Goal: Task Accomplishment & Management: Use online tool/utility

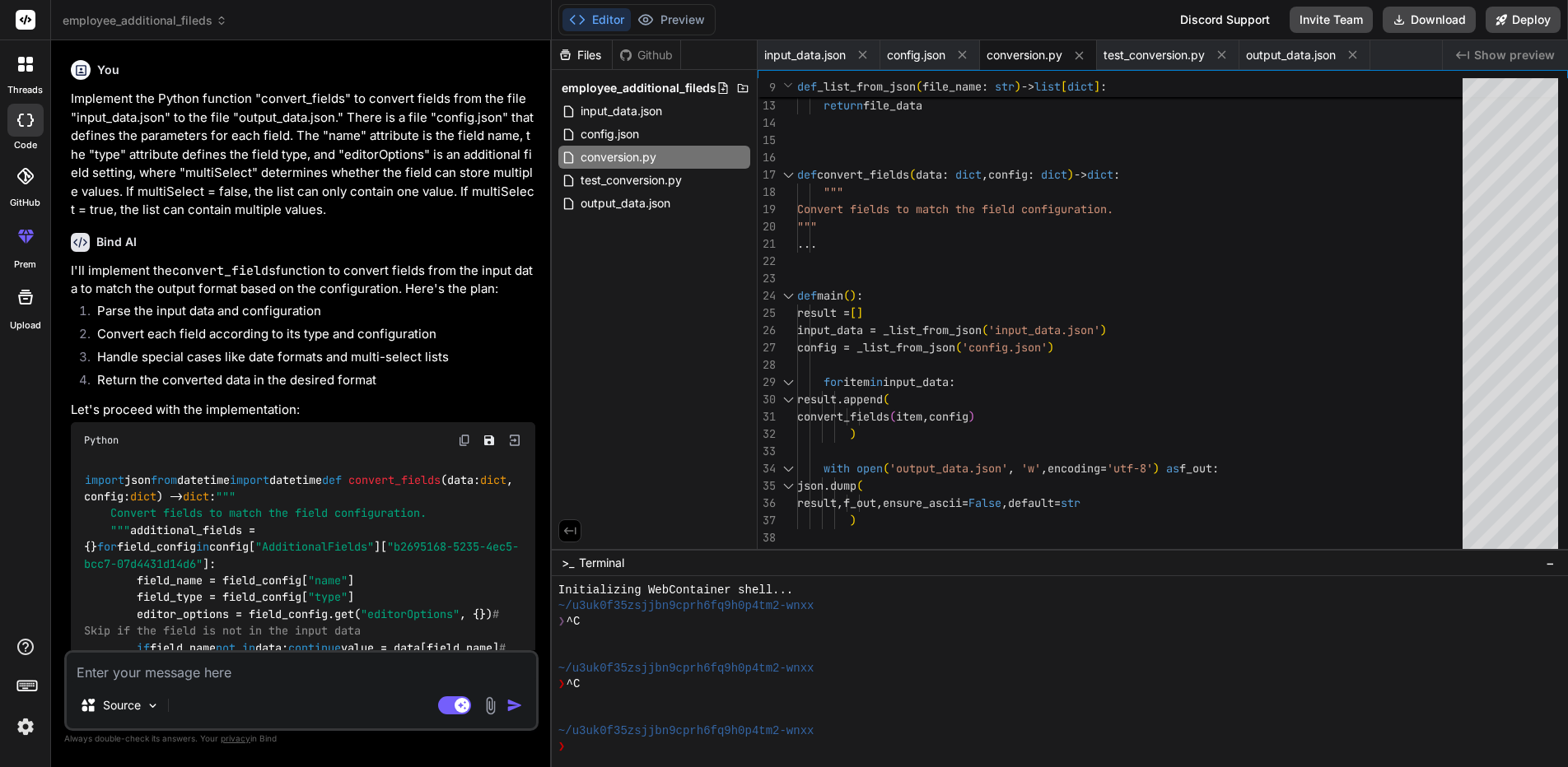
scroll to position [16, 0]
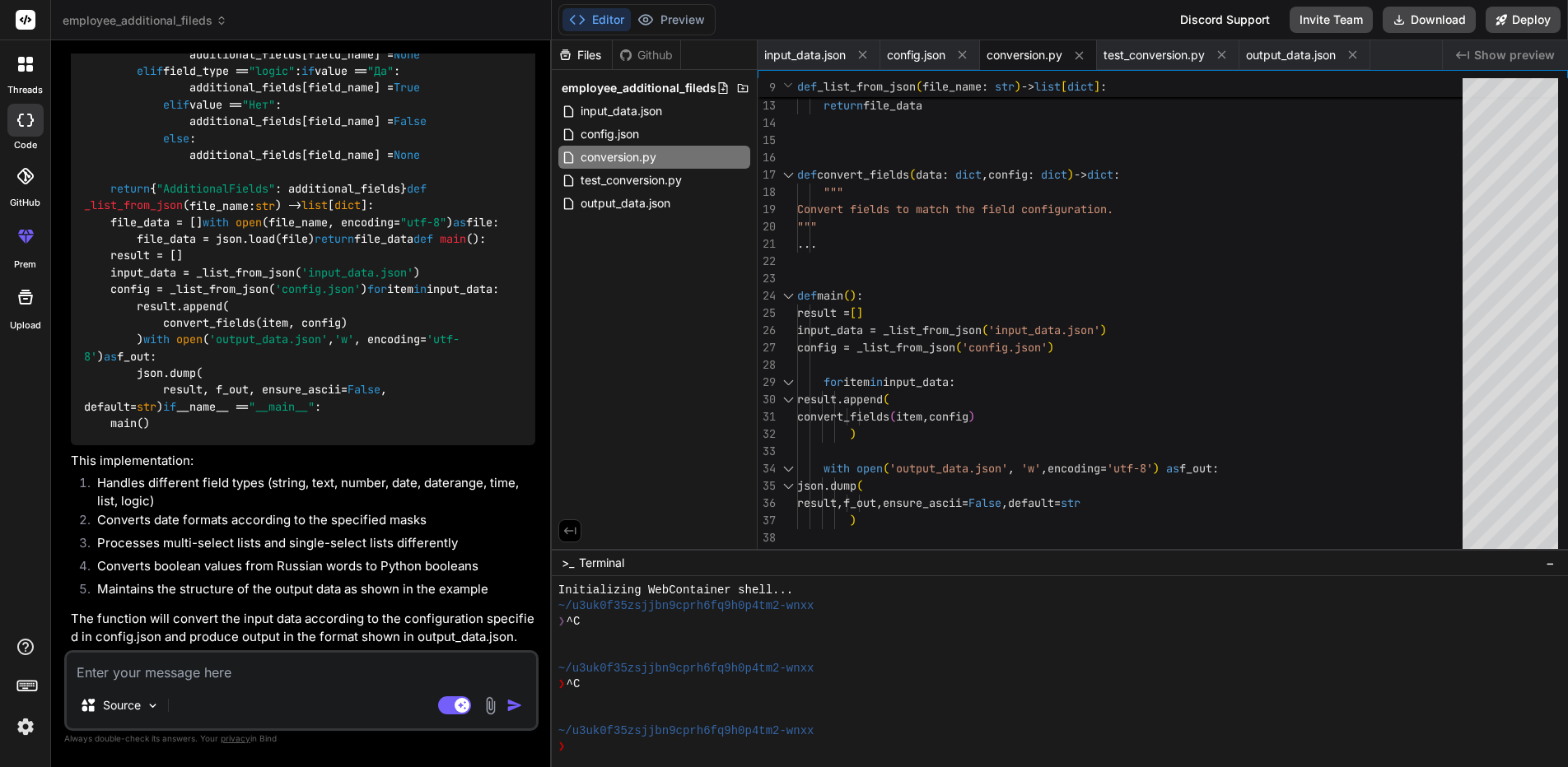
click at [133, 18] on span "employee_additional_fileds" at bounding box center [144, 20] width 165 height 16
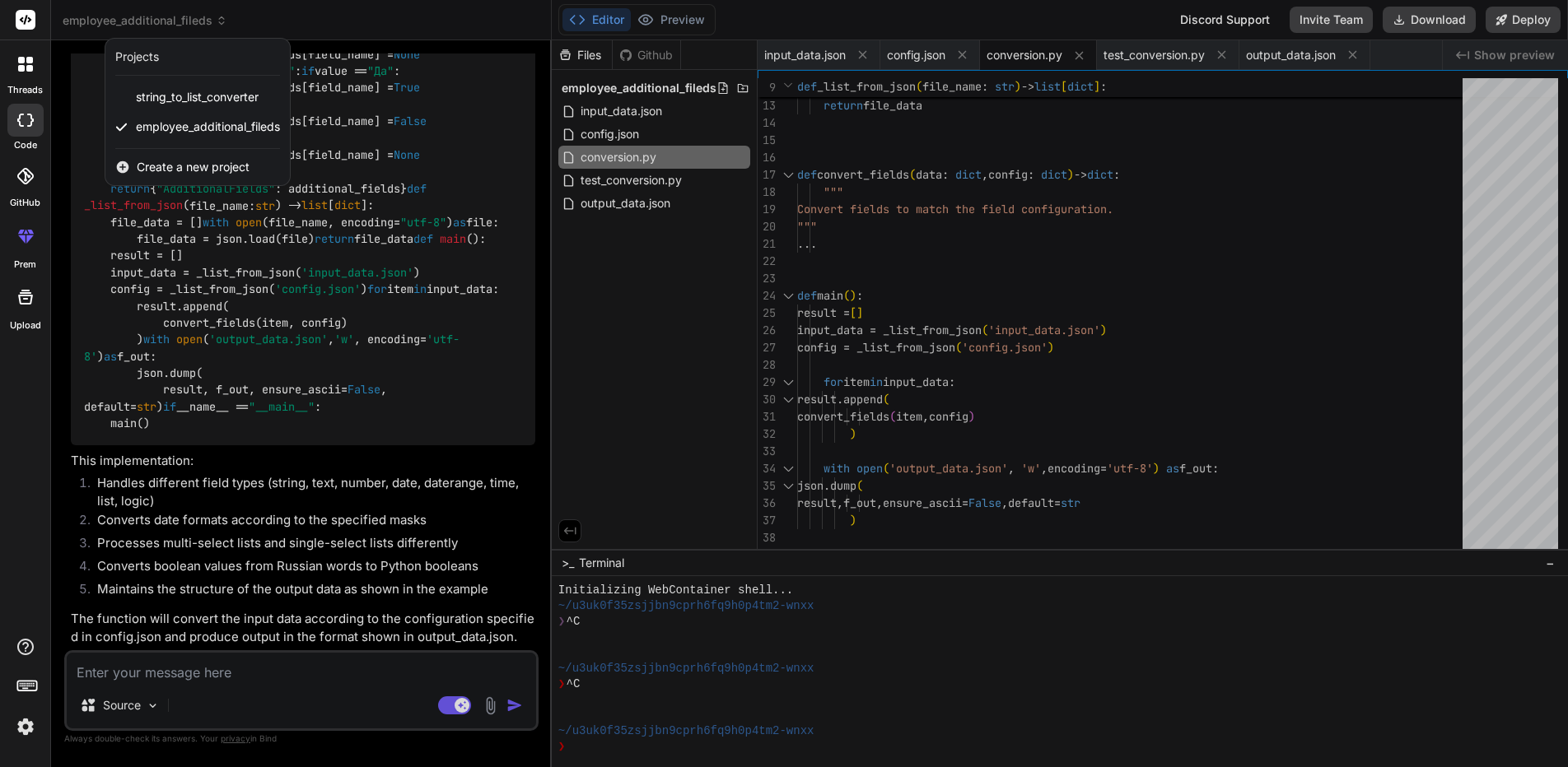
click at [158, 162] on span "Create a new project" at bounding box center [193, 166] width 113 height 16
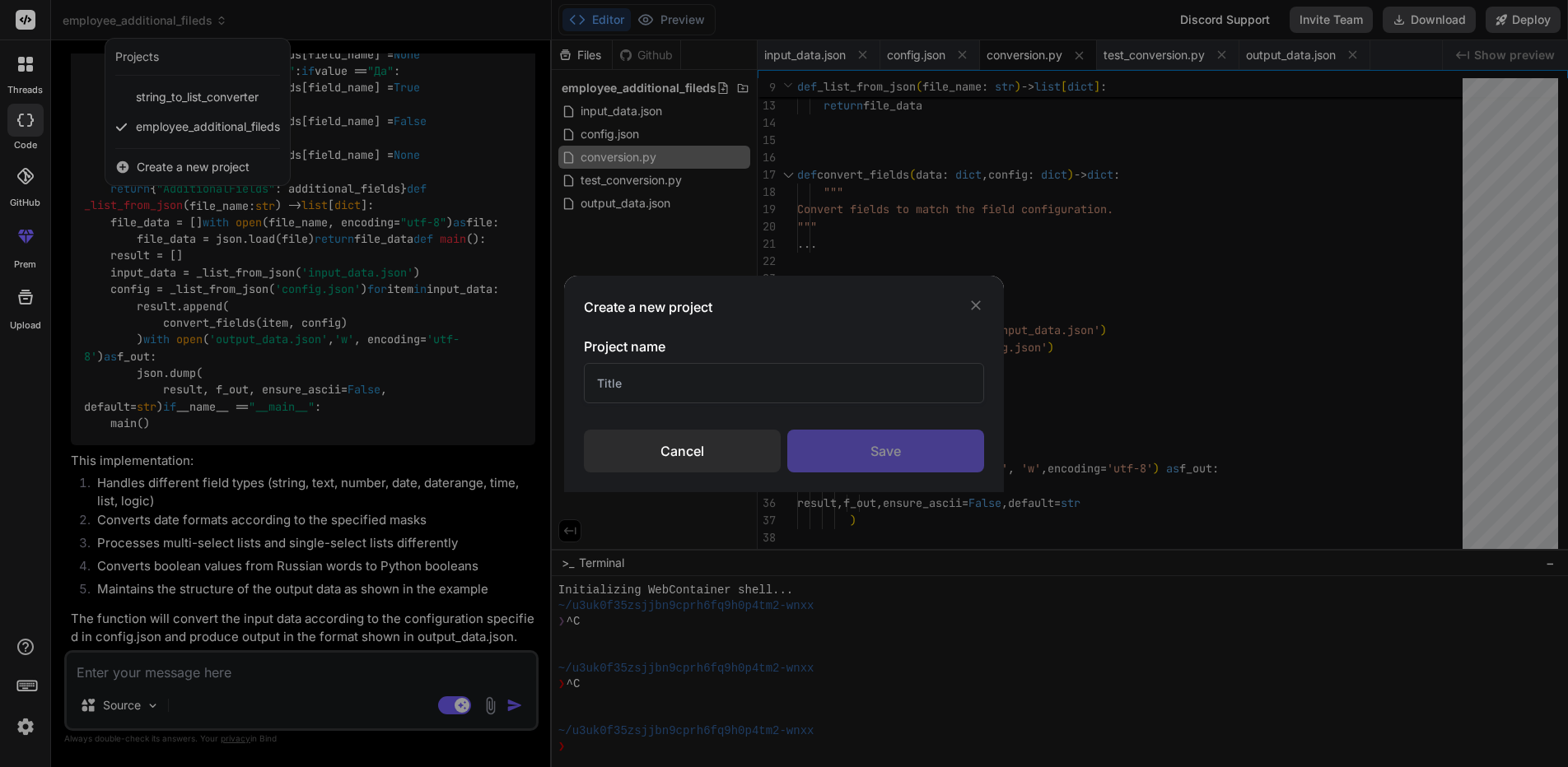
click at [716, 385] on input "text" at bounding box center [783, 383] width 399 height 41
type input "file_loader"
click at [858, 453] on div "Save" at bounding box center [885, 451] width 197 height 42
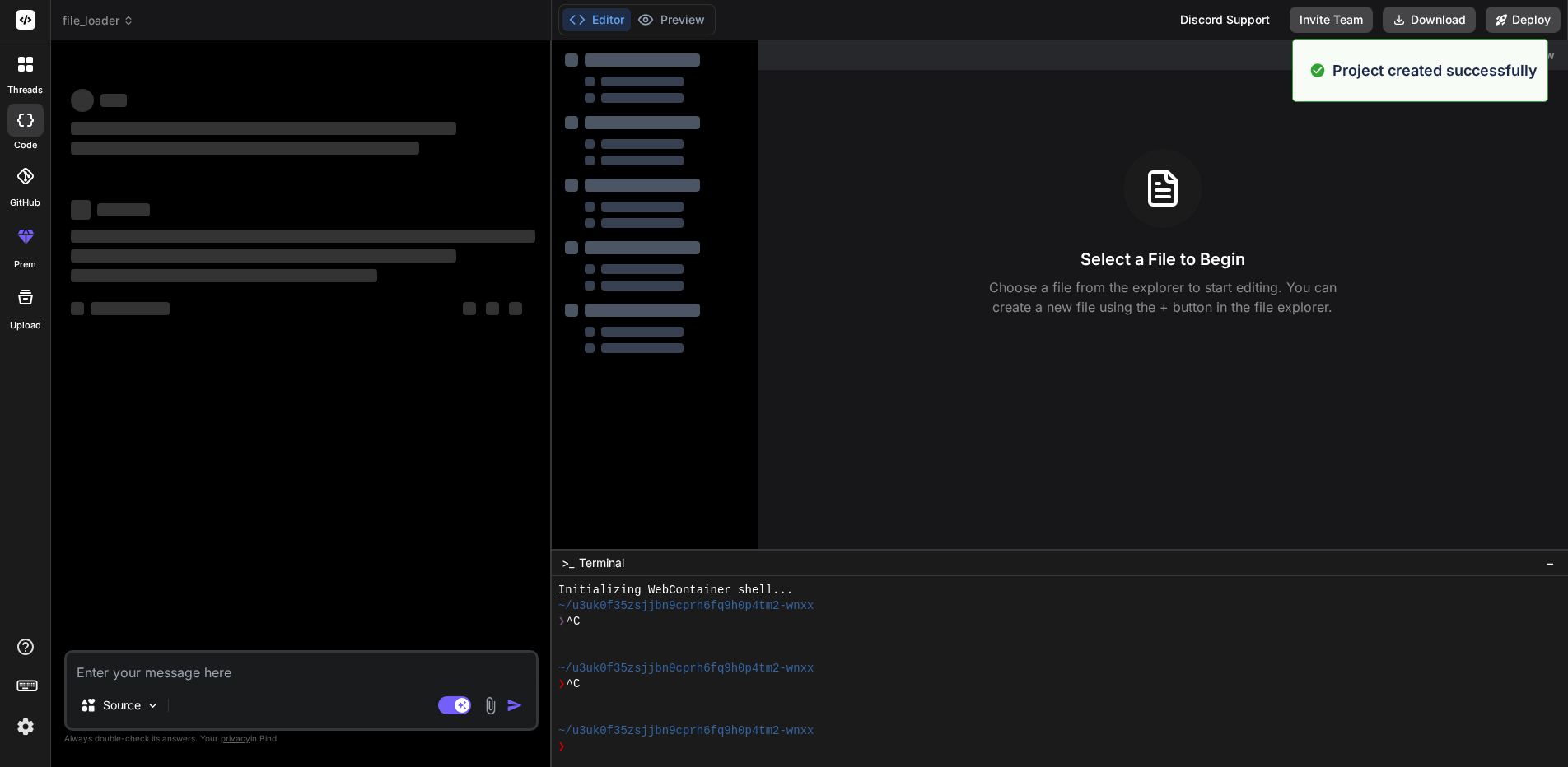
type textarea "x"
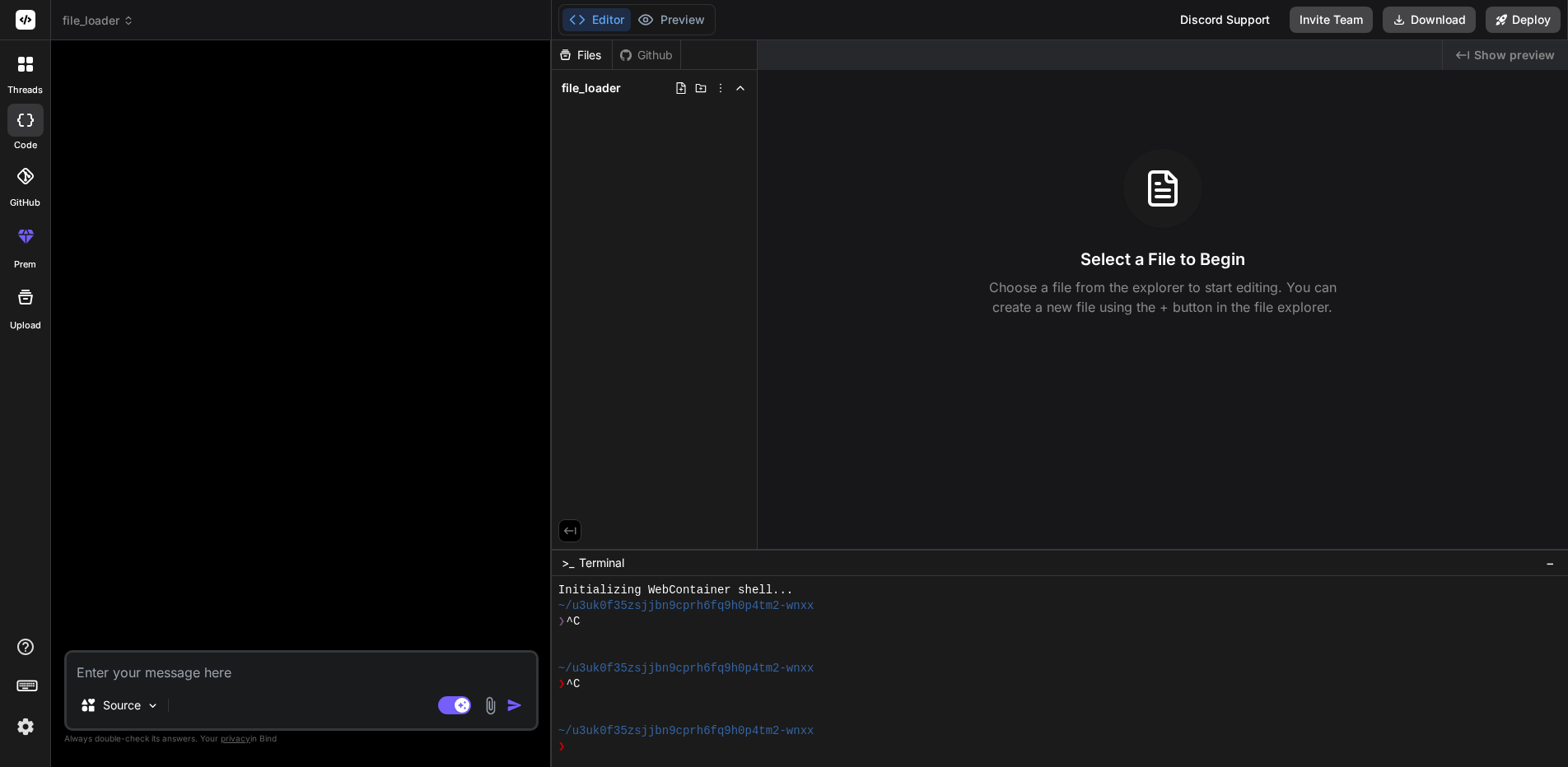
scroll to position [0, 0]
click at [684, 89] on icon at bounding box center [681, 88] width 13 height 13
type input "demo"
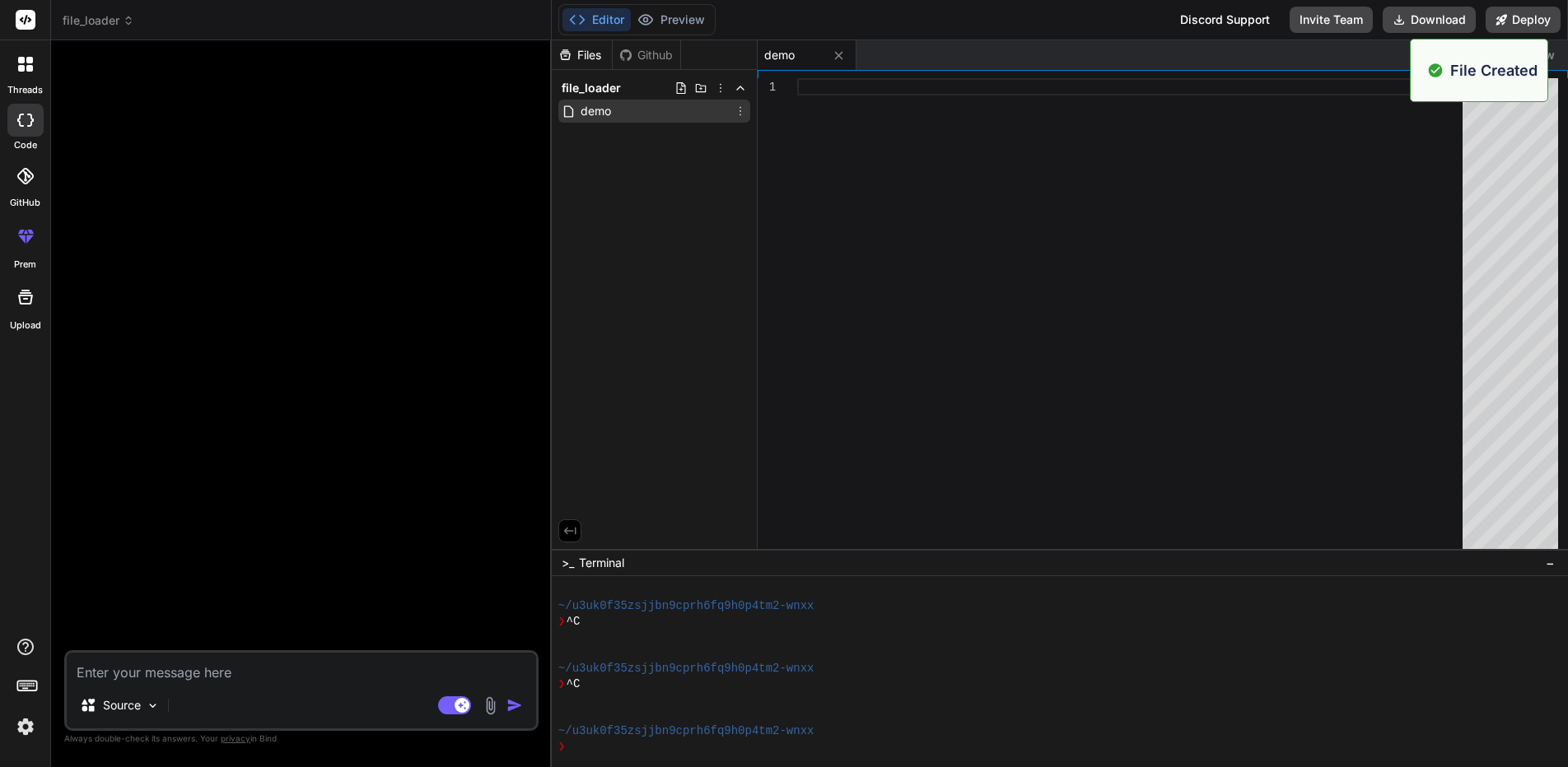
click at [659, 112] on div "demo" at bounding box center [654, 111] width 192 height 23
drag, startPoint x: 659, startPoint y: 112, endPoint x: 716, endPoint y: 110, distance: 57.0
click at [634, 110] on div "demo" at bounding box center [654, 111] width 192 height 23
click at [740, 111] on icon at bounding box center [741, 111] width 2 height 9
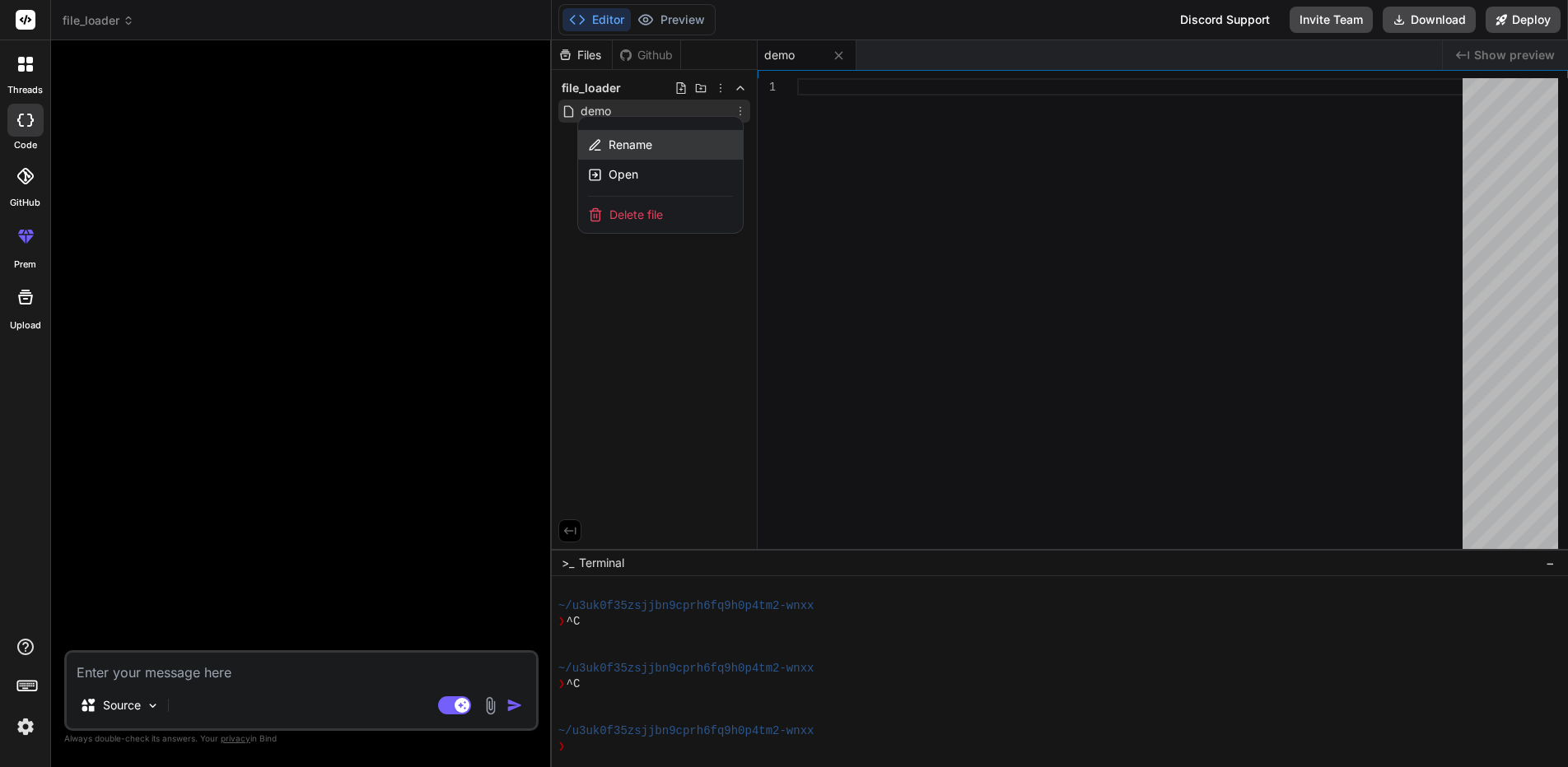
click at [661, 147] on div "Rename" at bounding box center [660, 144] width 165 height 29
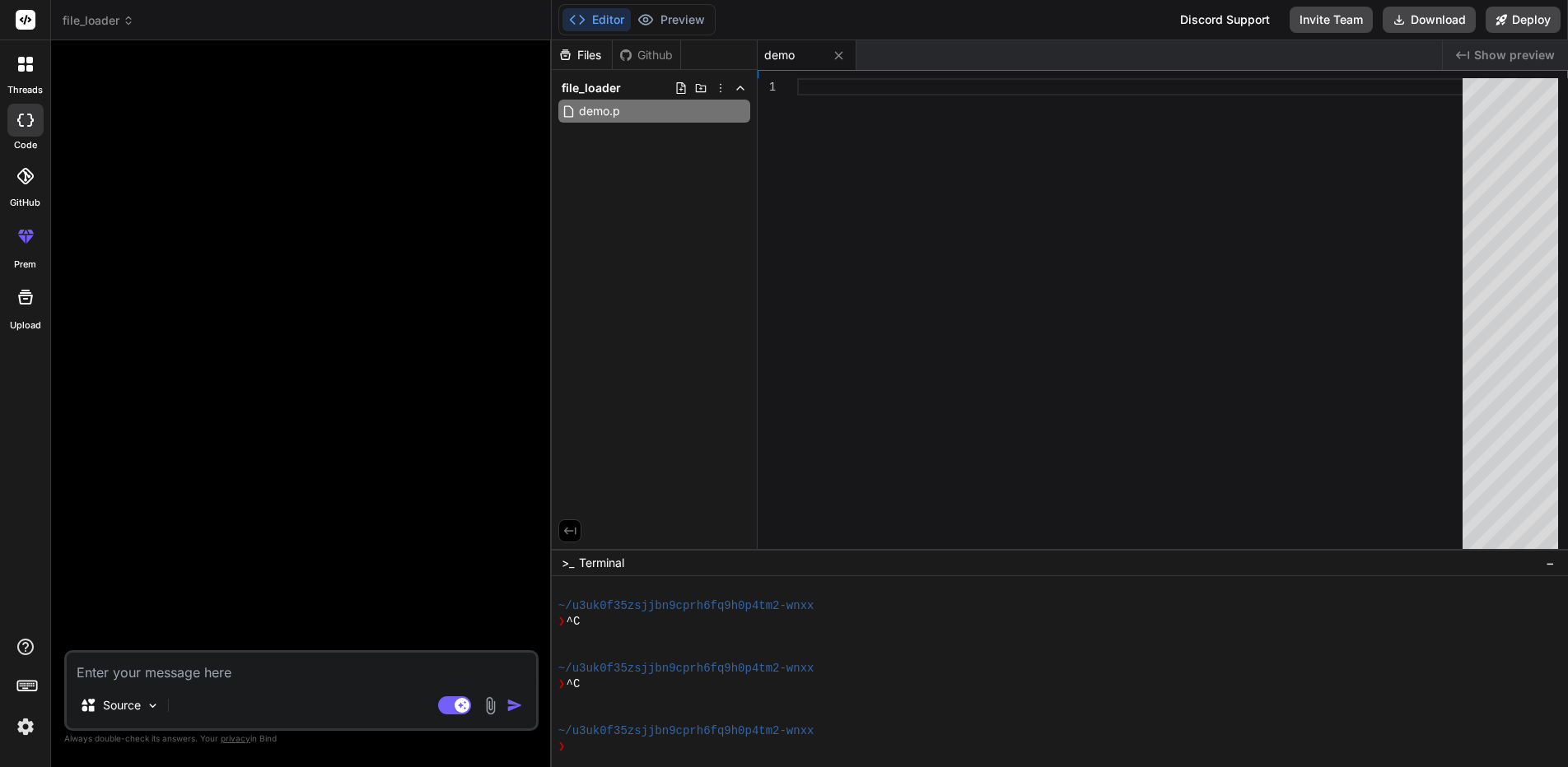
type input "demo.py"
click at [725, 158] on div "Files Github file_loader demo.py" at bounding box center [655, 294] width 206 height 509
click at [854, 161] on div at bounding box center [1135, 318] width 676 height 479
type textarea "return result"
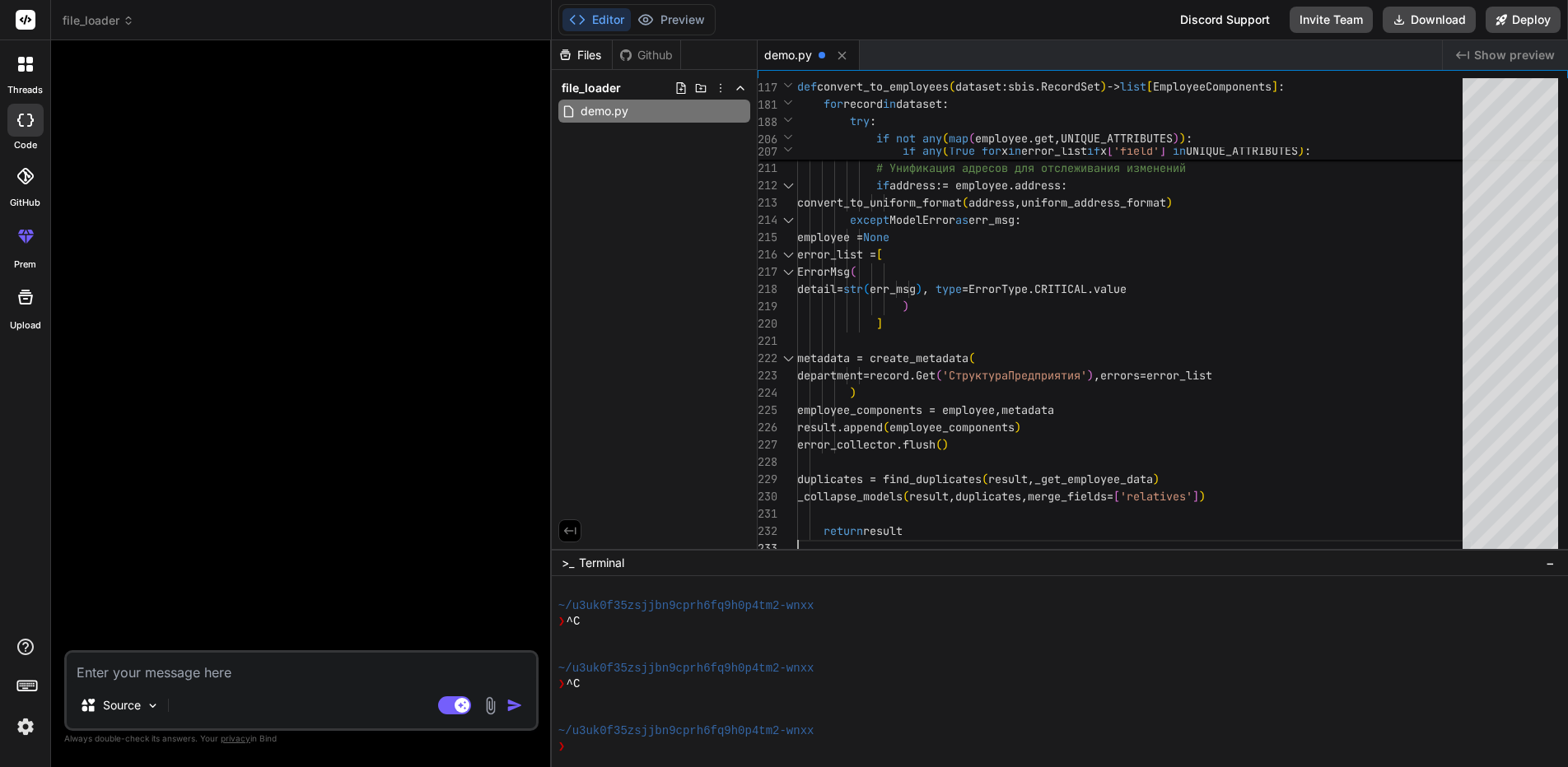
click at [204, 675] on textarea at bounding box center [301, 667] width 469 height 29
paste textarea "Refactor the code to make it clearer"
type textarea "Refactor the code to make it clearer"
type textarea "x"
click at [188, 674] on textarea "Refactor the code to make it clearer" at bounding box center [301, 667] width 469 height 29
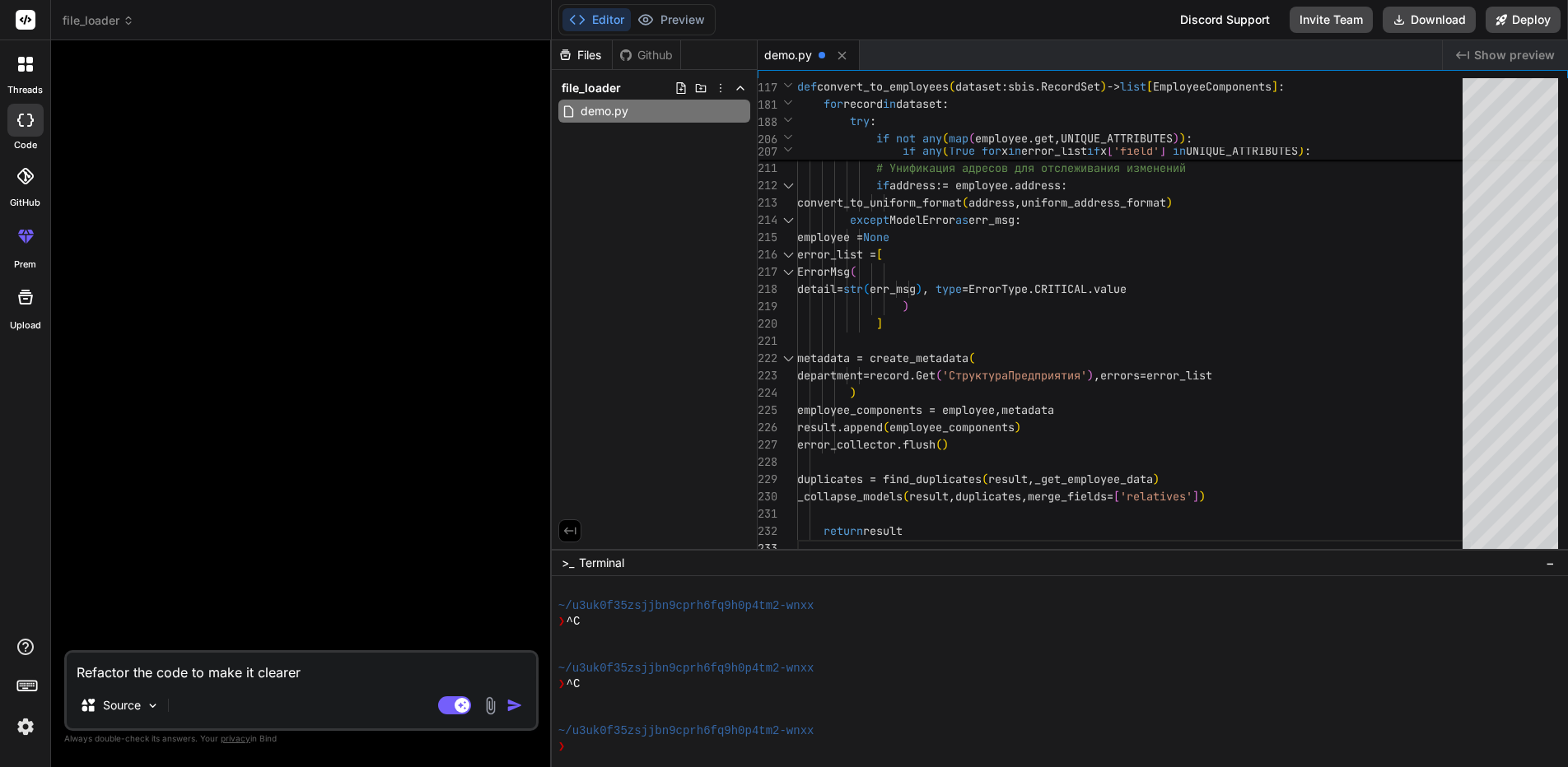
type textarea "Refactor the code to make it clearer"
type textarea "x"
type textarea "Refactor the code ш to make it clearer"
type textarea "x"
type textarea "Refactor the code шт to make it clearer"
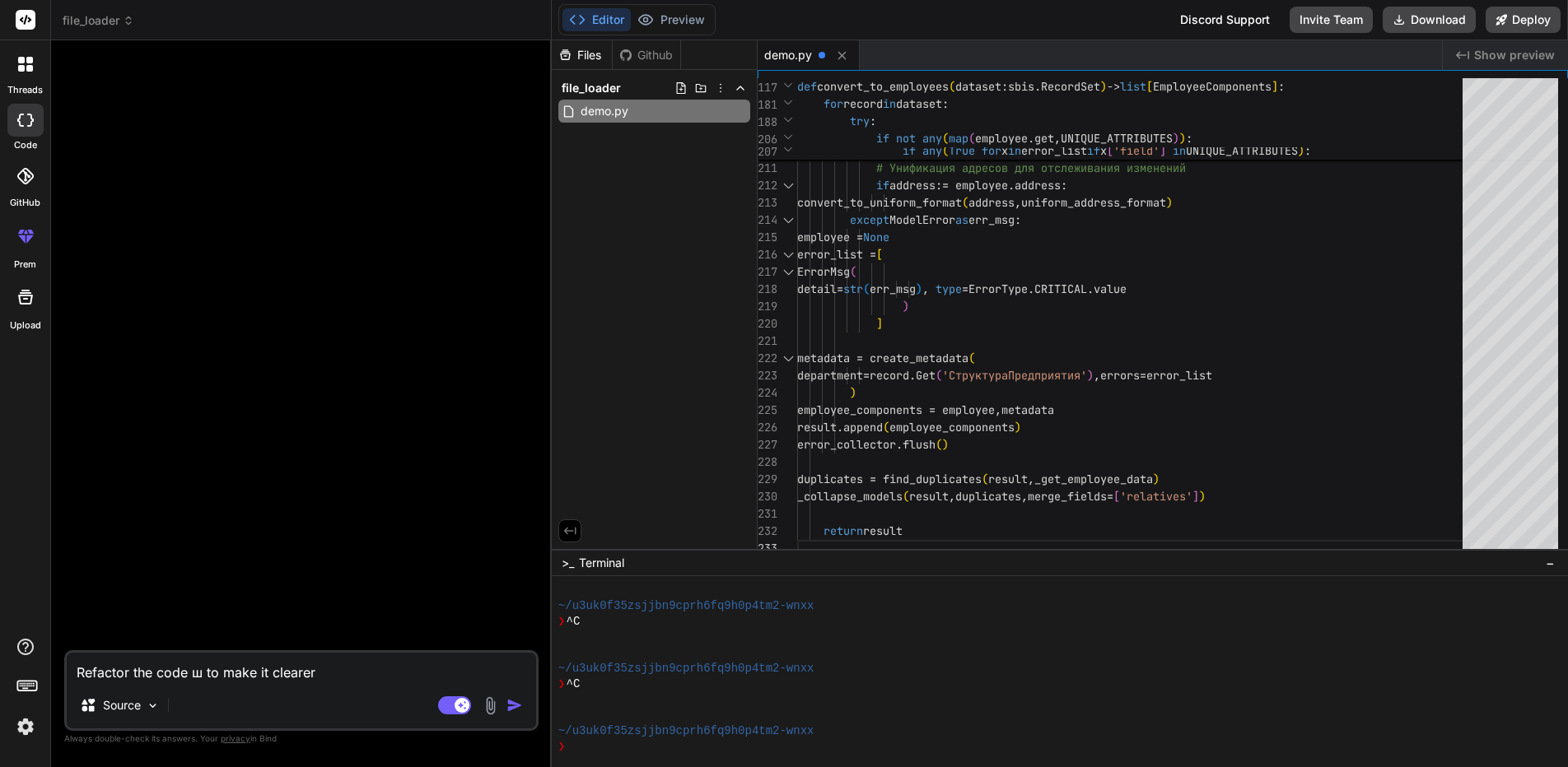
type textarea "x"
type textarea "Refactor the code шт to make it clearer"
type textarea "x"
type textarea "Refactor the code шт to make it clearer"
type textarea "x"
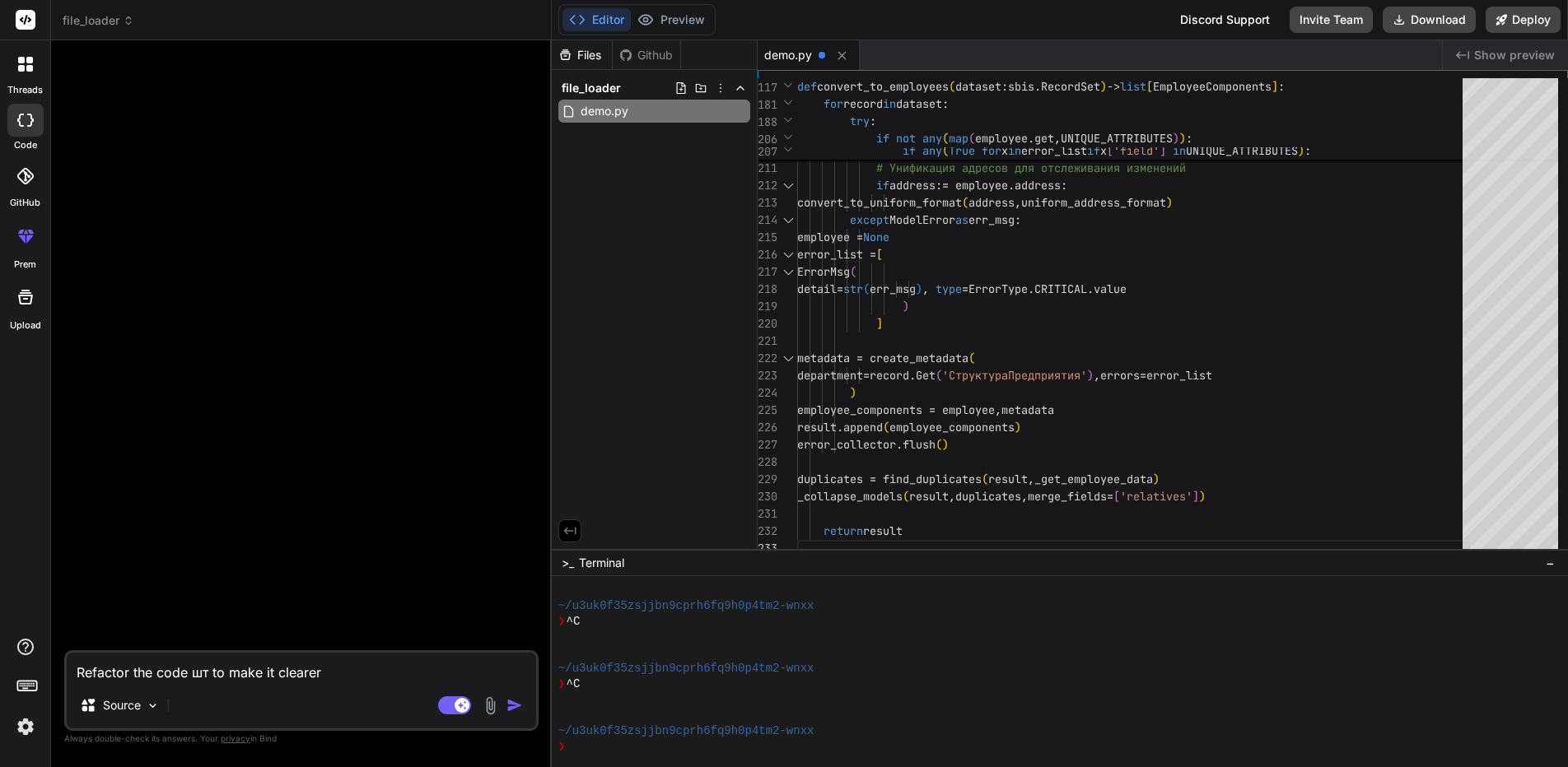
type textarea "Refactor the code ш to make it clearer"
type textarea "x"
type textarea "Refactor the code to make it clearer"
type textarea "x"
type textarea "Refactor the code i to make it clearer"
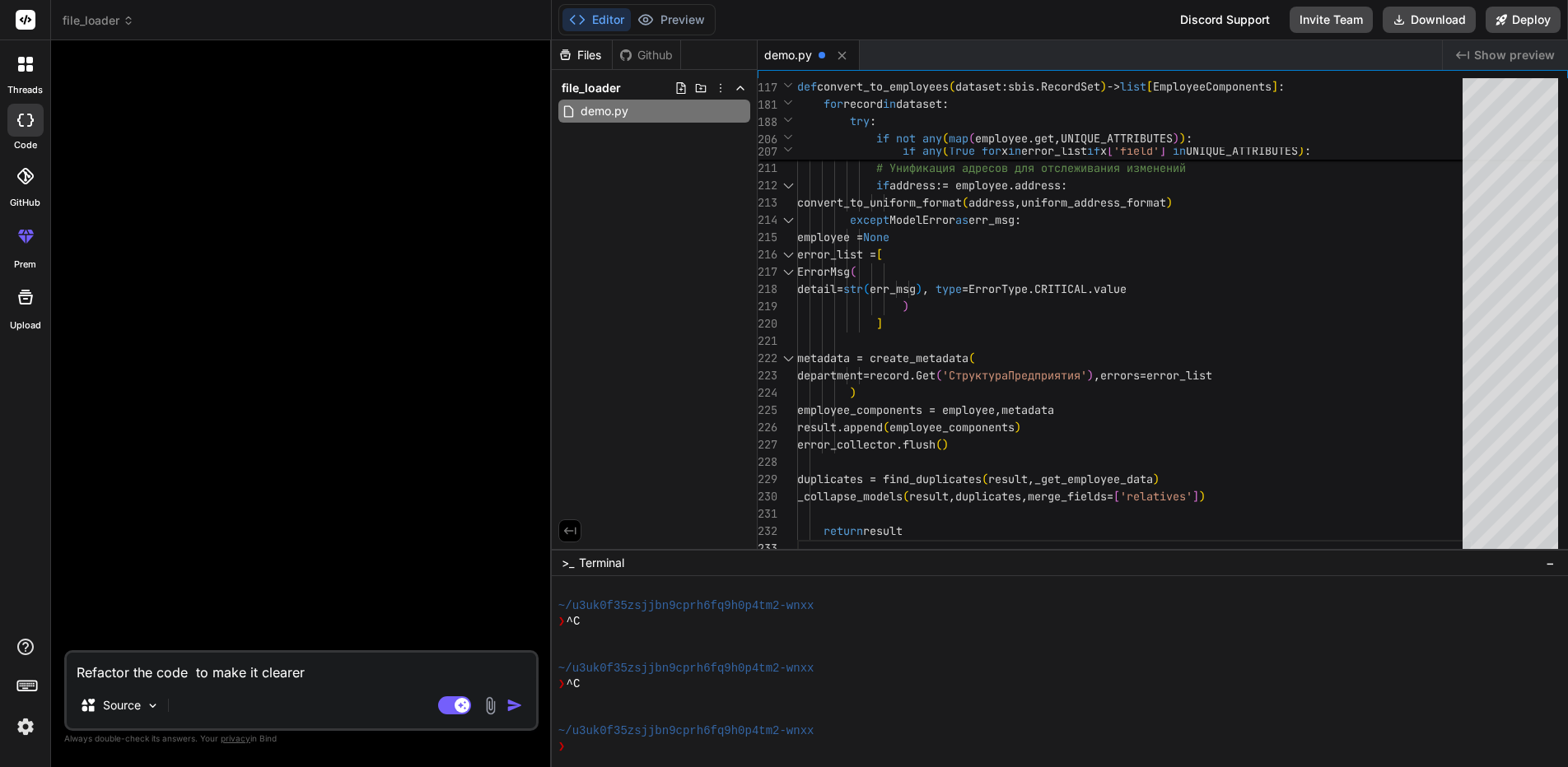
type textarea "x"
type textarea "Refactor the code in to make it clearer"
type textarea "x"
type textarea "Refactor the code in to make it clearer"
type textarea "x"
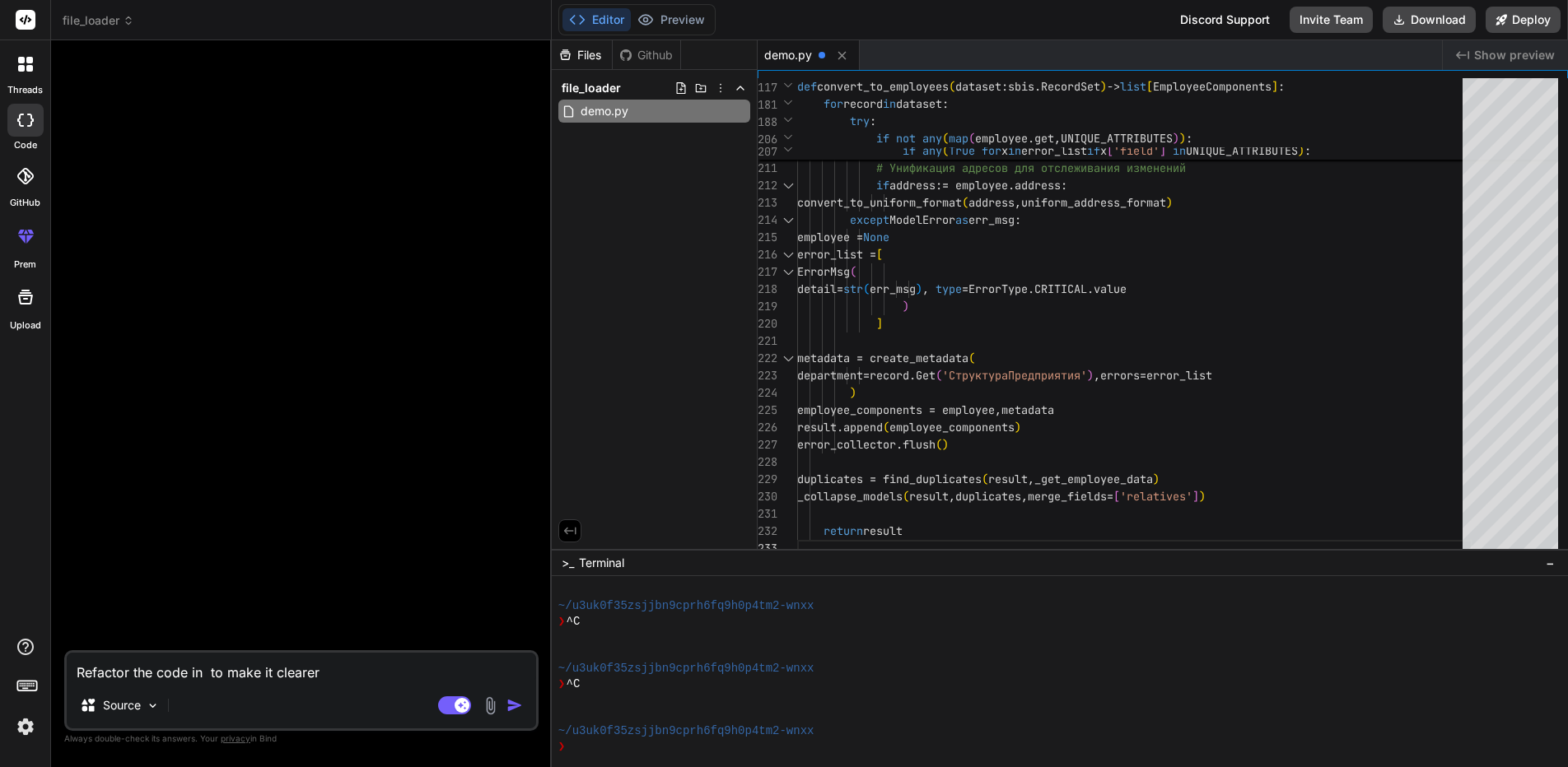
type textarea "Refactor the code in t to make it clearer"
type textarea "x"
type textarea "Refactor the code in th to make it clearer"
type textarea "x"
type textarea "Refactor the code in the to make it clearer"
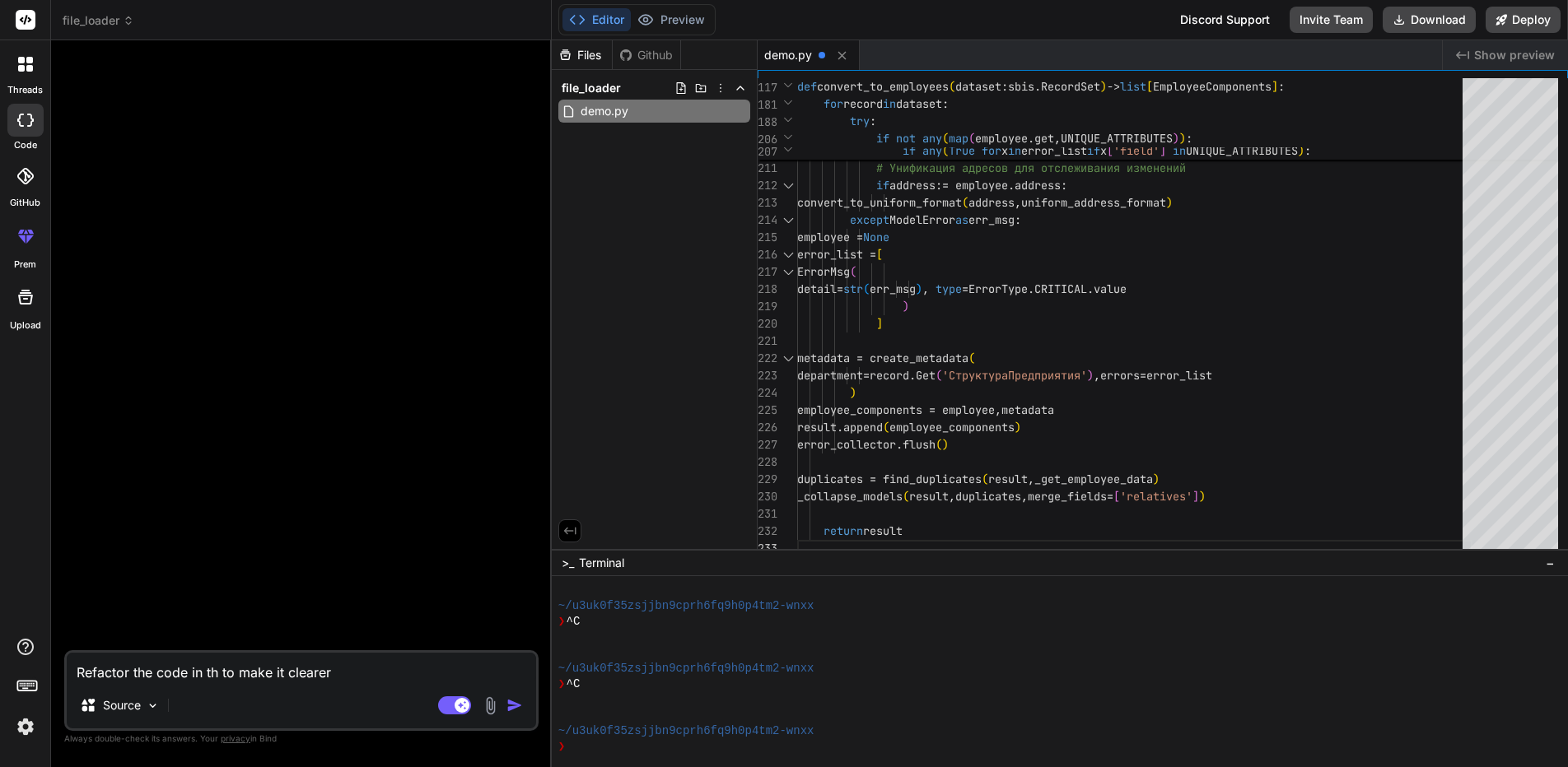
type textarea "x"
type textarea "Refactor the code in the to make it clearer"
type textarea "x"
type textarea "Refactor the code in the f to make it clearer"
type textarea "x"
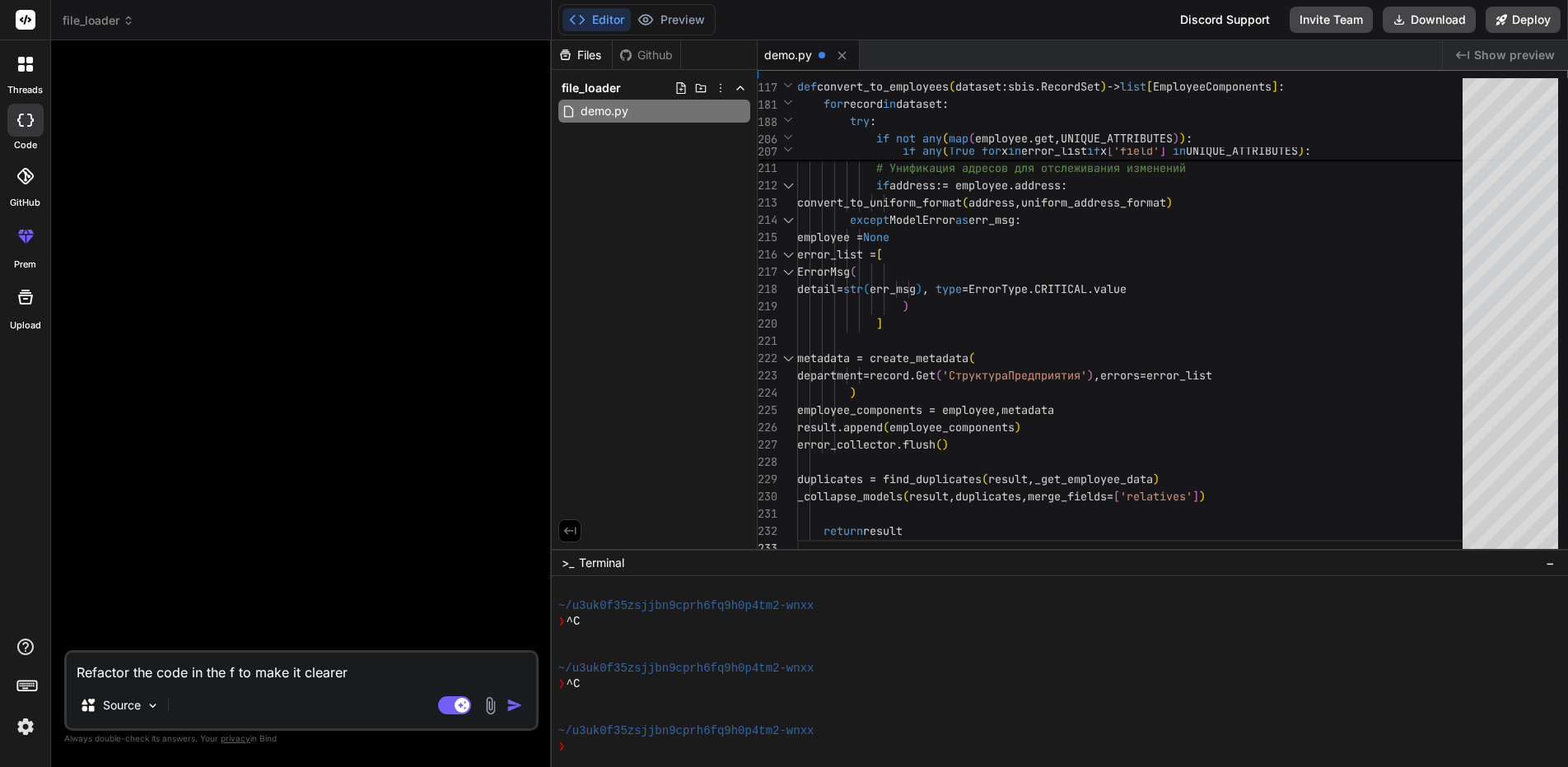
type textarea "Refactor the code in the fi to make it clearer"
type textarea "x"
type textarea "Refactor the code in the fil to make it clearer"
type textarea "x"
type textarea "Refactor the code in the file to make it clearer"
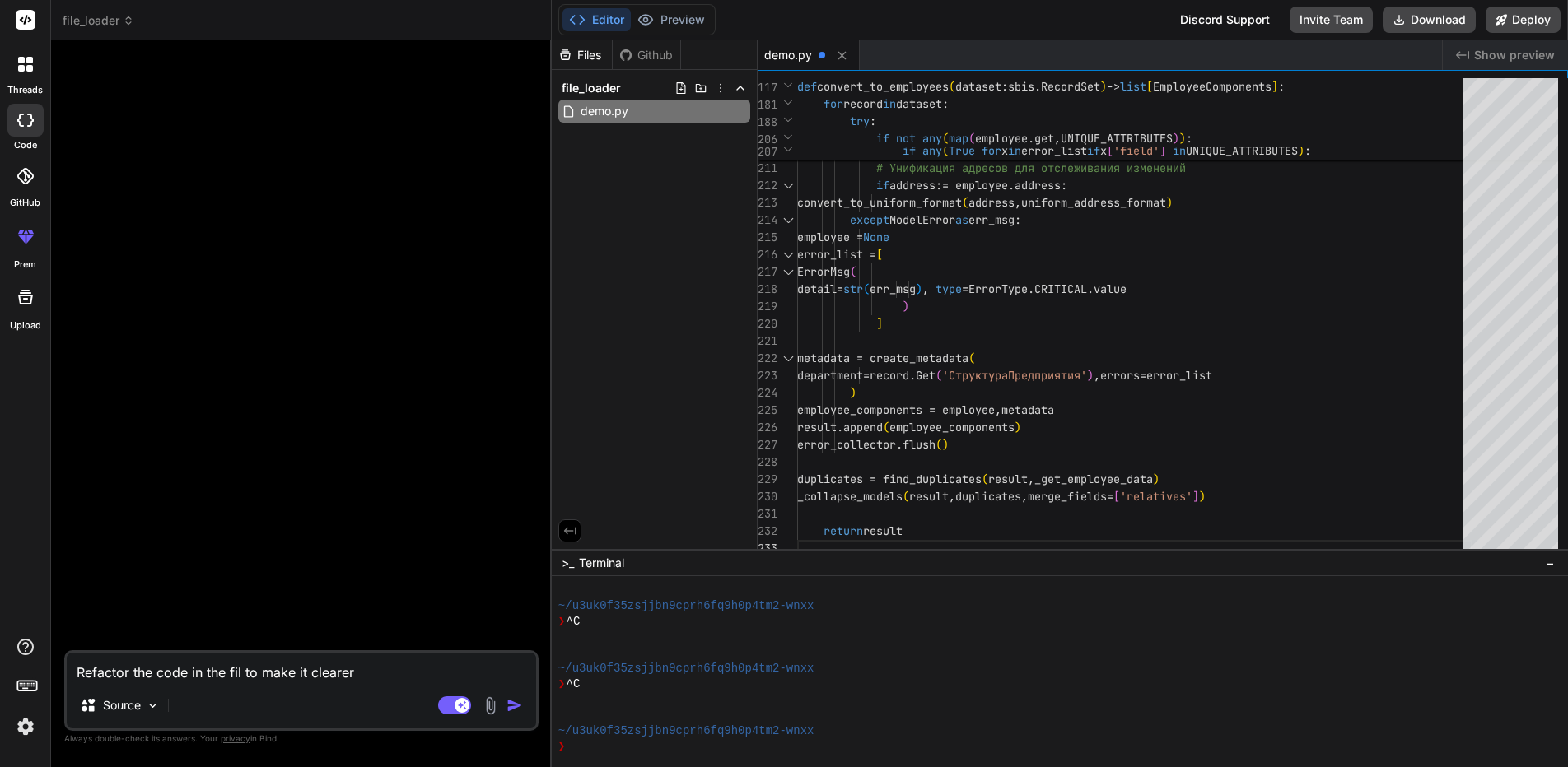
type textarea "x"
type textarea "Refactor the code in the file to make it clearer"
type textarea "x"
type textarea "Refactor the code in the file d to make it clearer"
type textarea "x"
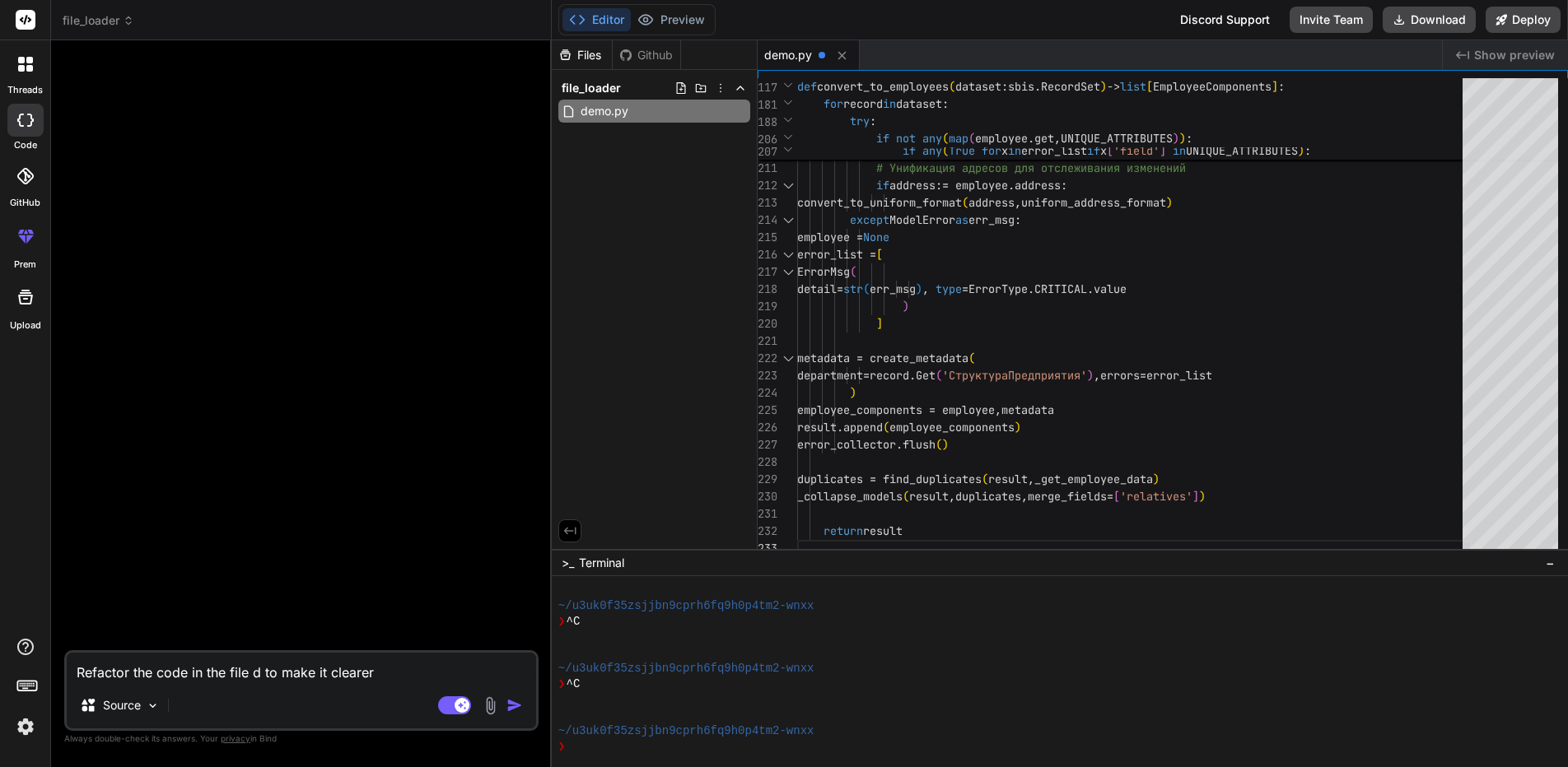
type textarea "Refactor the code in the file de to make it clearer"
type textarea "x"
type textarea "Refactor the code in the file dem to make it clearer"
type textarea "x"
type textarea "Refactor the code in the file demo to make it clearer"
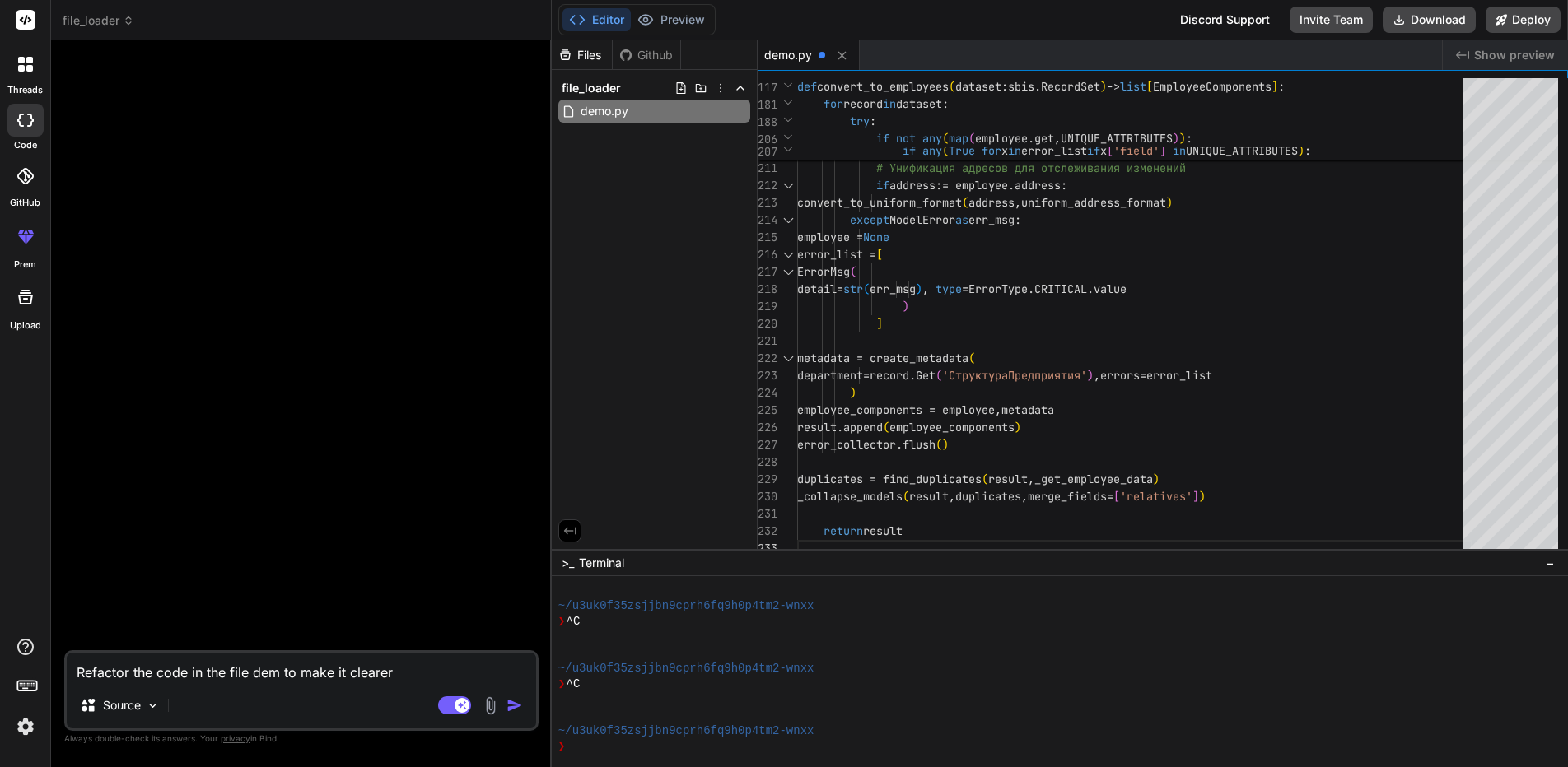
type textarea "x"
type textarea "Refactor the code in the file demo. to make it clearer"
type textarea "x"
type textarea "Refactor the code in the file demo.p to make it clearer"
type textarea "x"
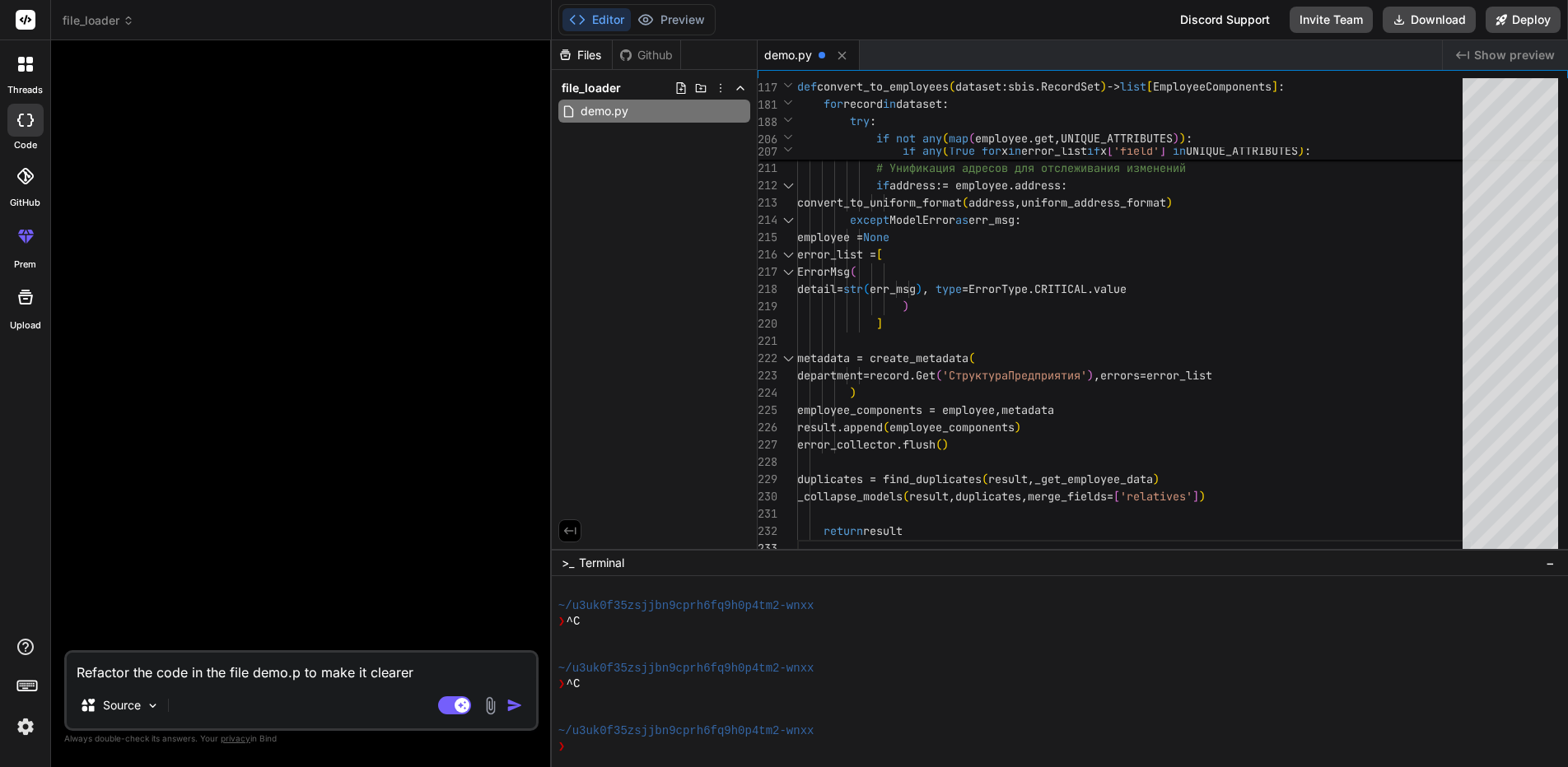
type textarea "Refactor the code in the file demo.py to make it clearer"
type textarea "x"
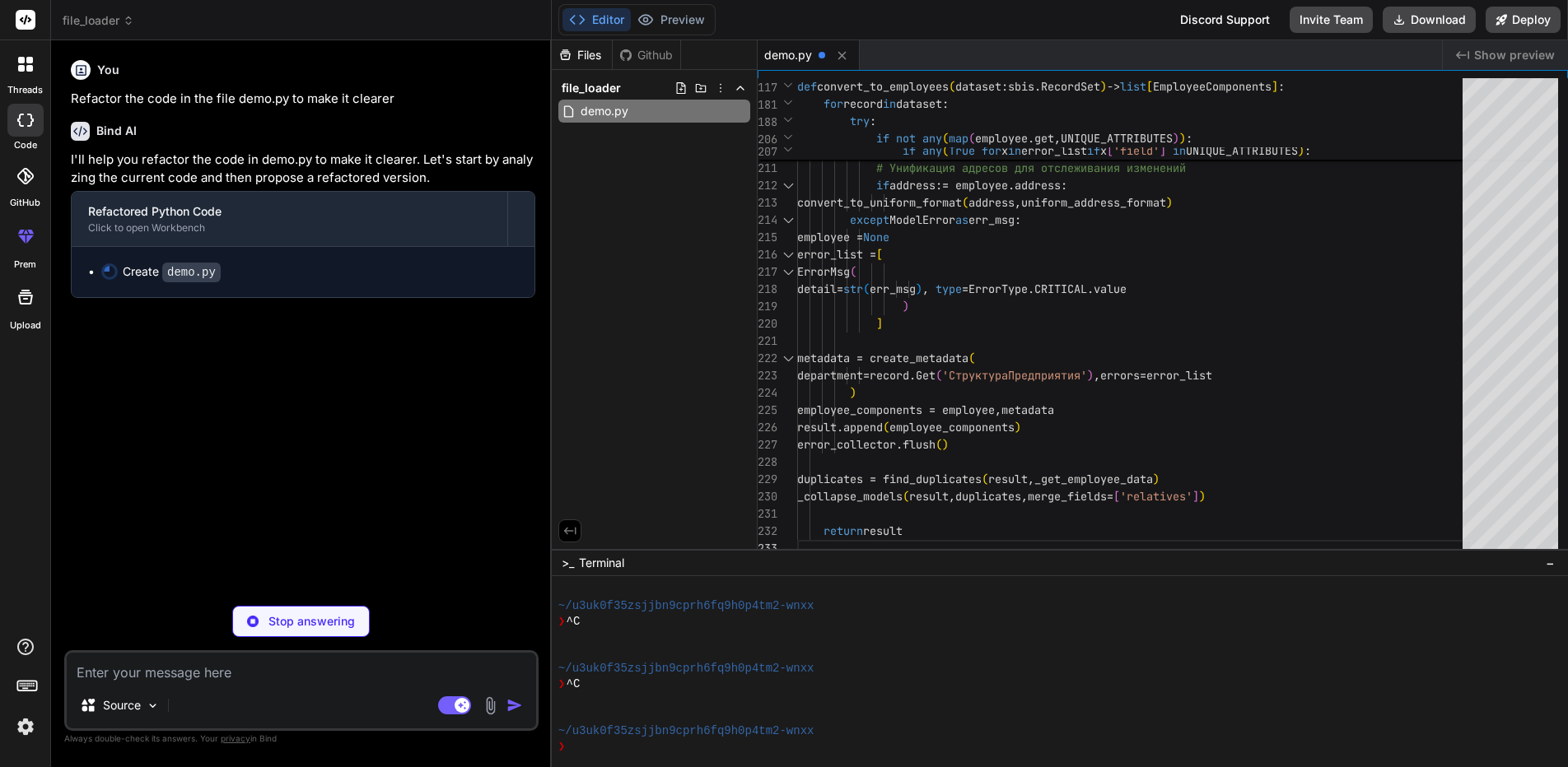
type textarea "x"
type textarea "print(f"Python Version: {sys.version}") # Get the current time current_time = t…"
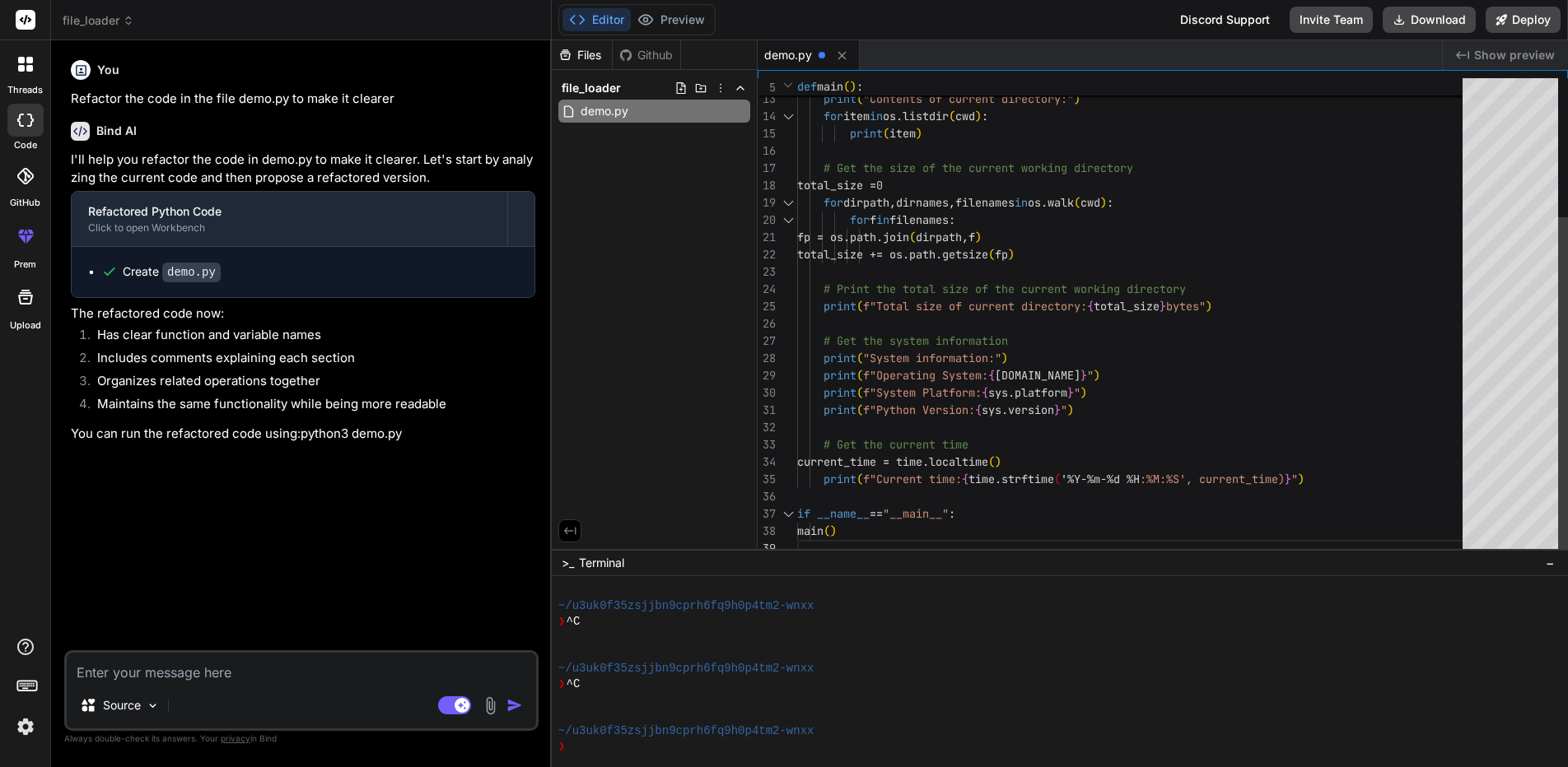
type textarea "x"
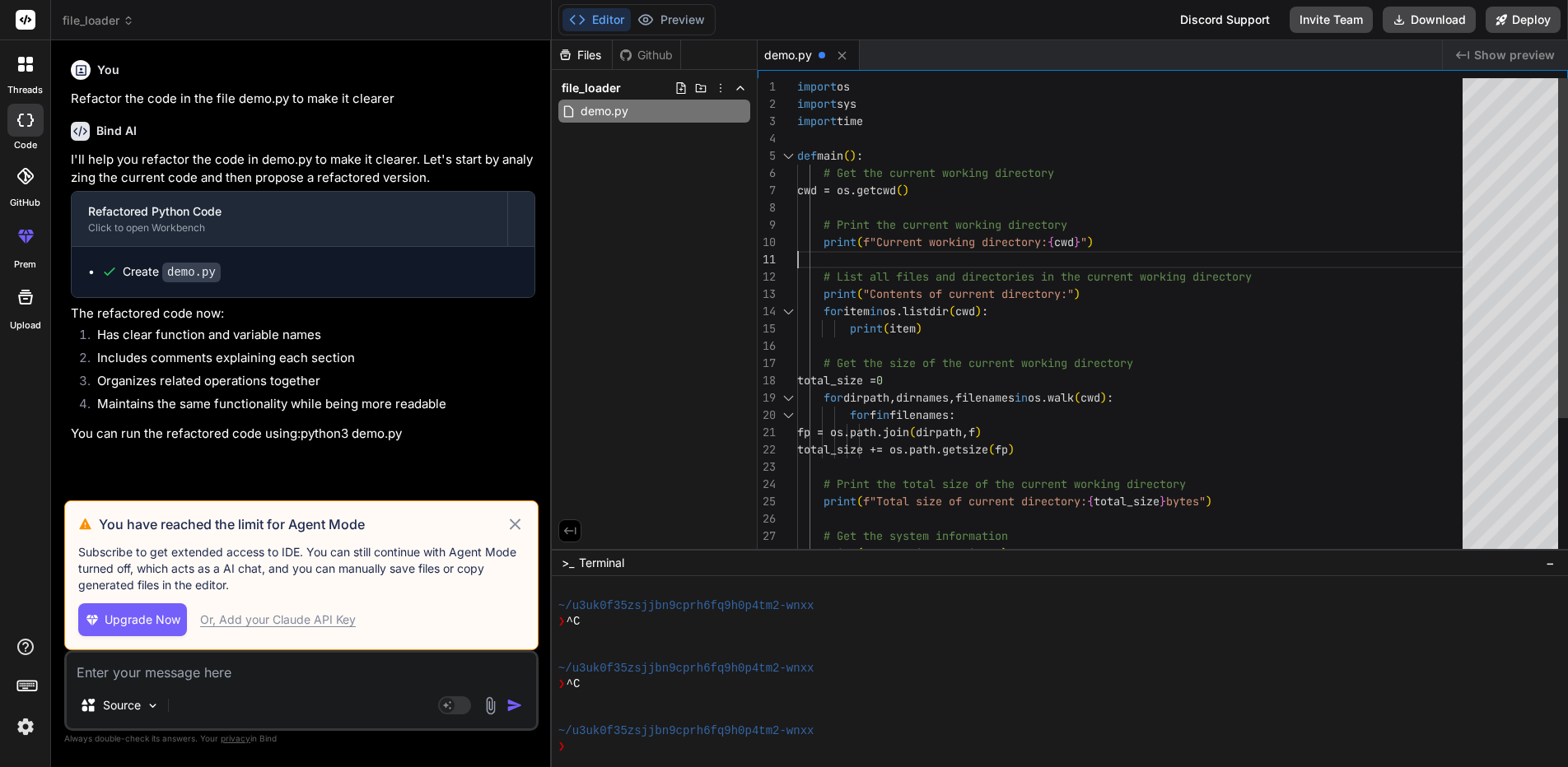
click at [997, 249] on div "# List all files and directories in the current wo rking directory print ( "Con…" at bounding box center [1135, 415] width 676 height 675
click at [604, 89] on span "file_loader" at bounding box center [591, 88] width 59 height 16
click at [604, 95] on span "file_loader" at bounding box center [591, 88] width 59 height 16
click at [614, 114] on span "demo.py" at bounding box center [605, 110] width 51 height 20
click at [171, 275] on code "demo.py" at bounding box center [192, 272] width 58 height 20
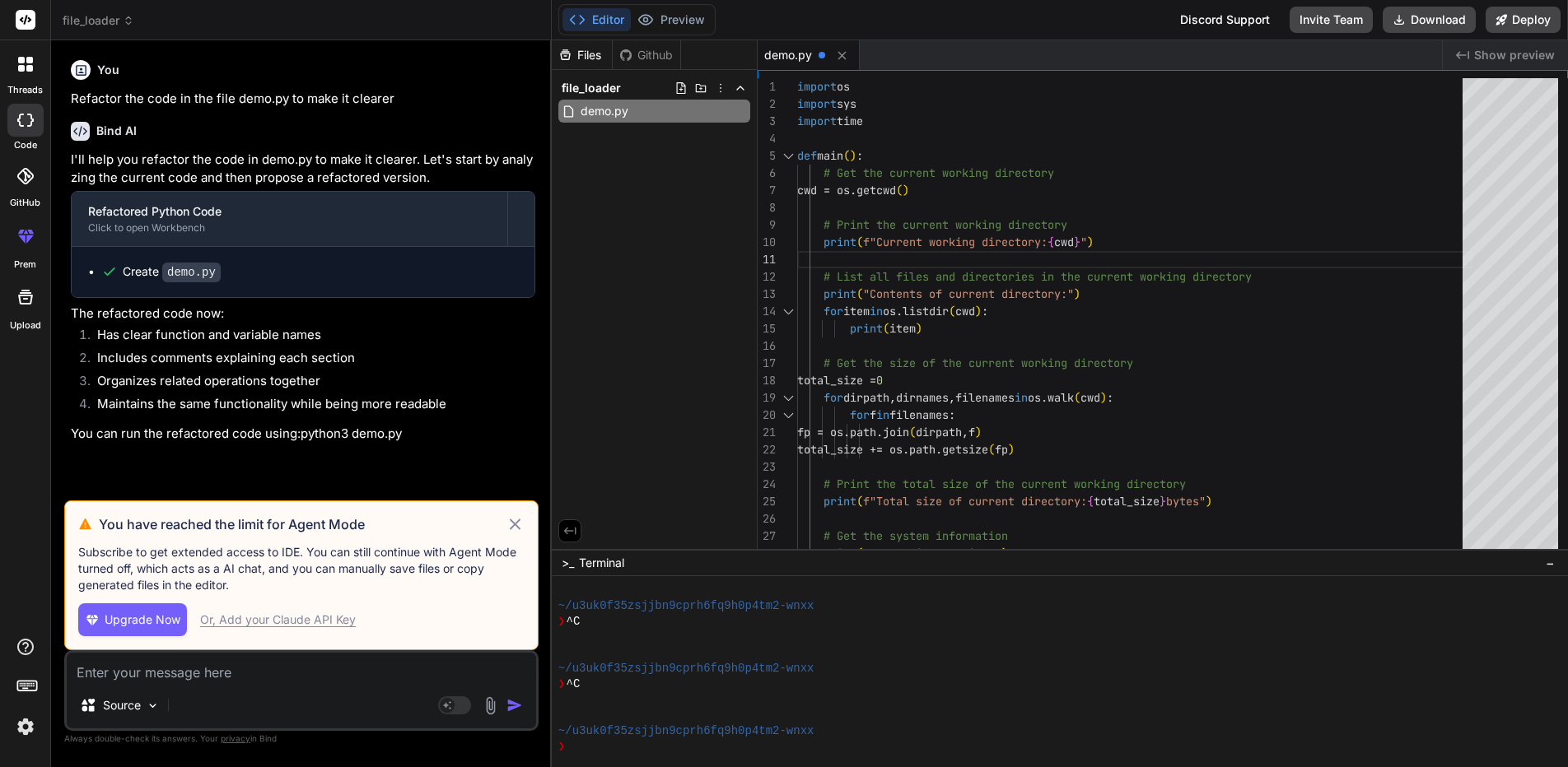
click at [191, 275] on code "demo.py" at bounding box center [192, 272] width 58 height 20
click at [249, 275] on div "Create demo.py" at bounding box center [309, 272] width 417 height 17
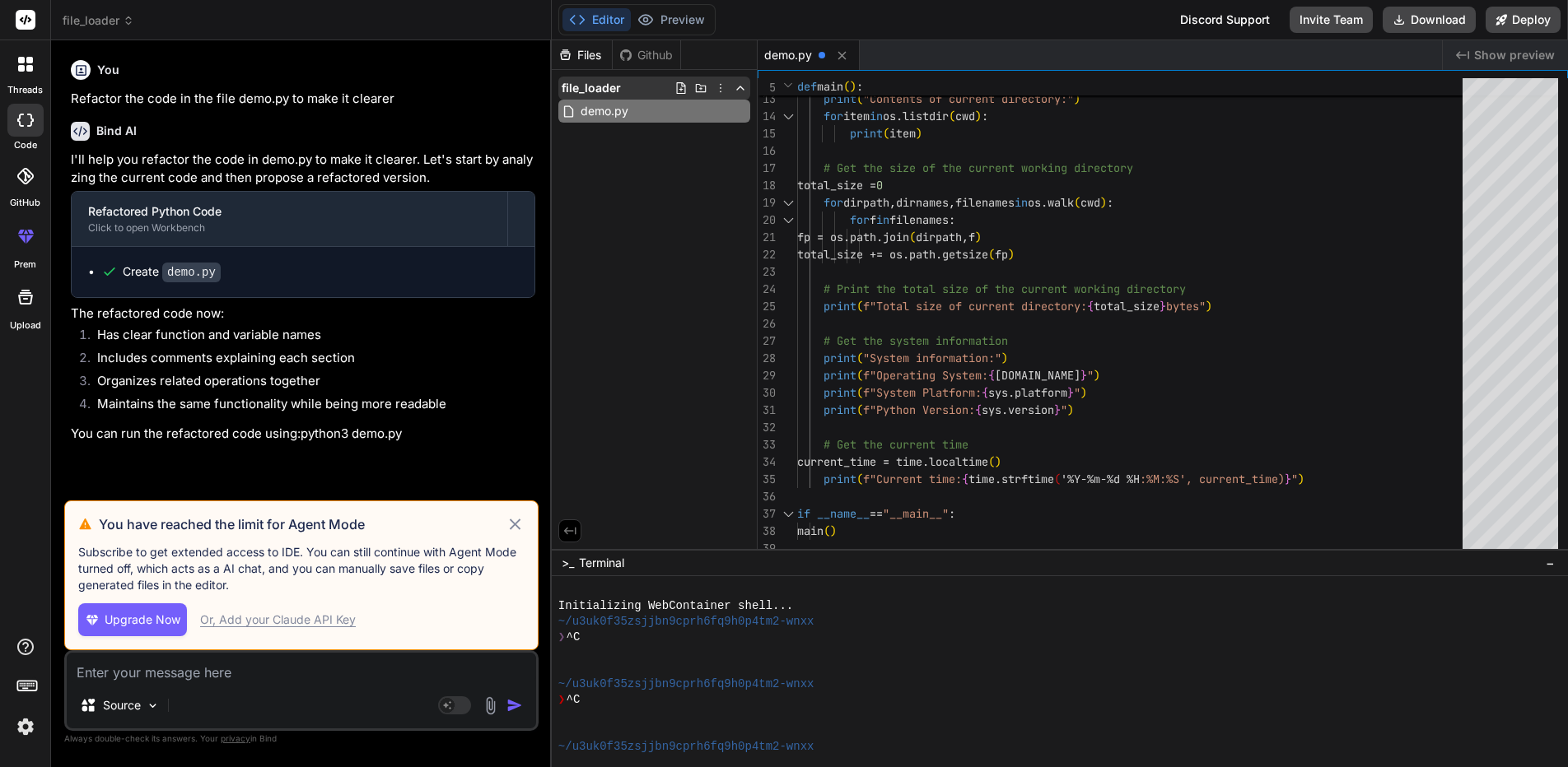
click at [625, 87] on div "file_loader" at bounding box center [654, 88] width 192 height 23
click at [626, 97] on div "file_loader" at bounding box center [654, 88] width 192 height 23
click at [608, 565] on span "Terminal" at bounding box center [602, 562] width 45 height 16
type textarea "fp = os.path.join(dirpath, f) total_size += os.path.getsize(fp) # Print the tot…"
click at [1186, 384] on div "# List all files and directories in the current wo rking directory print ( "Con…" at bounding box center [1135, 220] width 676 height 675
